Goal: Transaction & Acquisition: Obtain resource

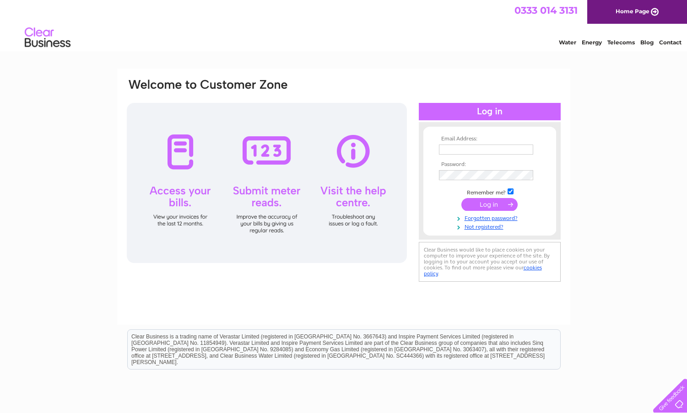
type input "[EMAIL_ADDRESS][DOMAIN_NAME]"
click at [489, 202] on input "submit" at bounding box center [489, 204] width 56 height 13
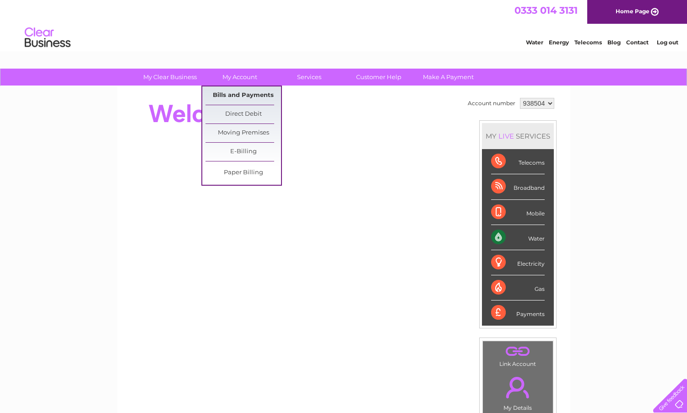
click at [233, 92] on link "Bills and Payments" at bounding box center [243, 95] width 76 height 18
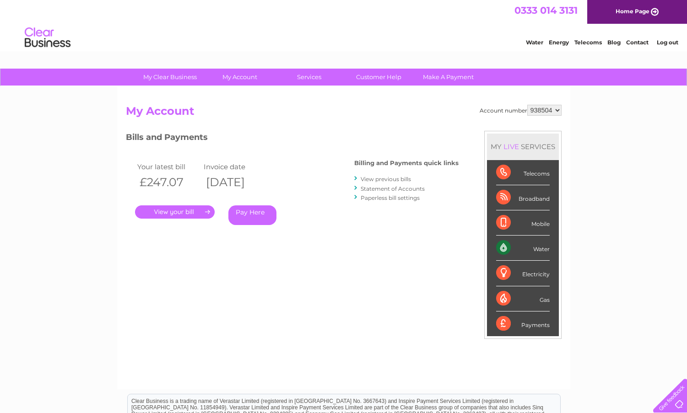
click at [180, 211] on link "." at bounding box center [175, 211] width 80 height 13
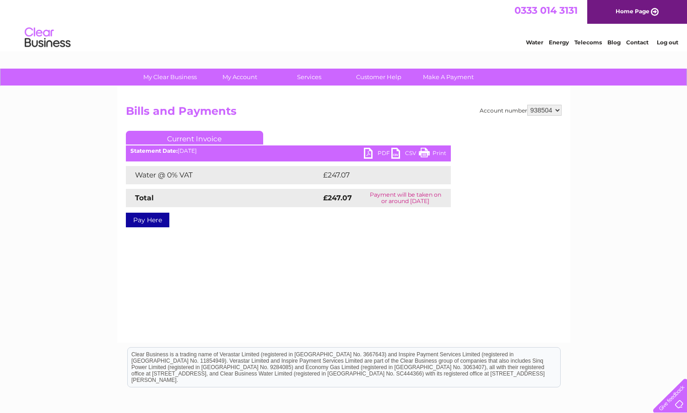
click at [373, 153] on link "PDF" at bounding box center [377, 154] width 27 height 13
click at [551, 109] on select "938504 938511" at bounding box center [544, 110] width 34 height 11
select select "938511"
click at [527, 105] on select "938504 938511" at bounding box center [544, 110] width 34 height 11
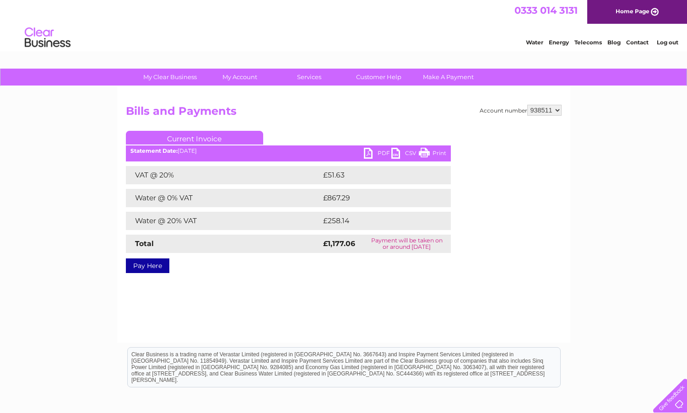
click at [383, 152] on link "PDF" at bounding box center [377, 154] width 27 height 13
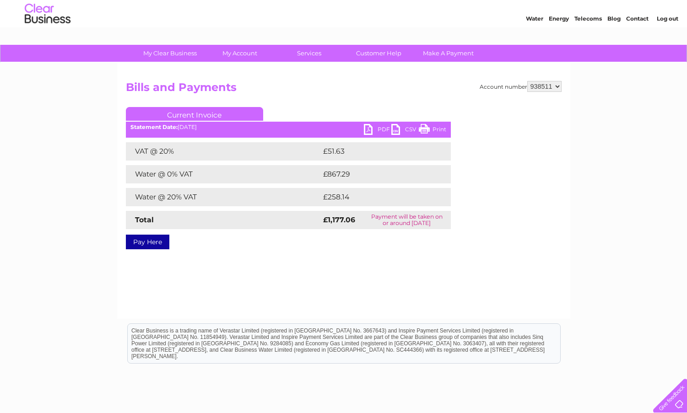
scroll to position [46, 0]
